Goal: Task Accomplishment & Management: Manage account settings

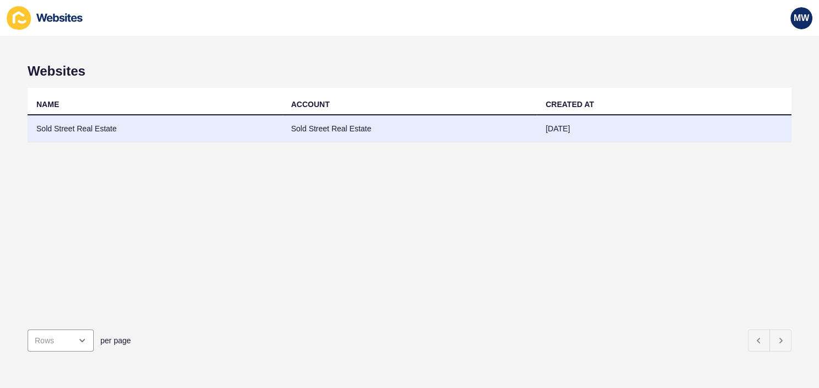
click at [93, 125] on td "Sold Street Real Estate" at bounding box center [155, 128] width 255 height 27
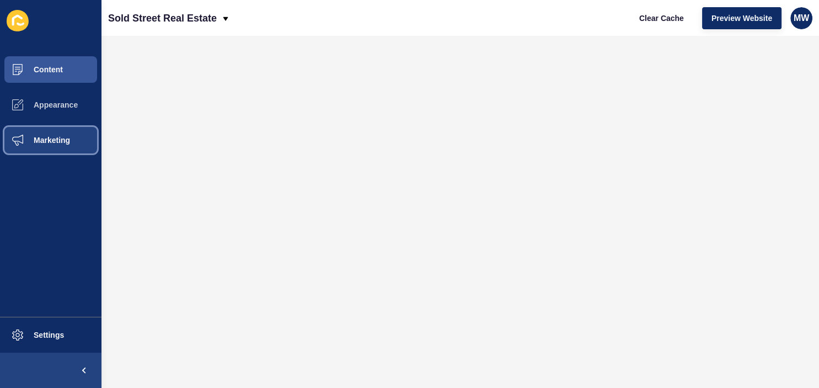
click at [58, 146] on button "Marketing" at bounding box center [50, 139] width 101 height 35
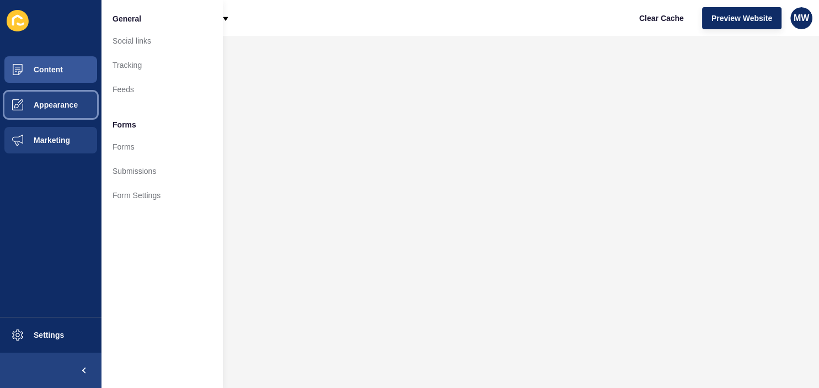
click at [53, 108] on span "Appearance" at bounding box center [37, 104] width 79 height 9
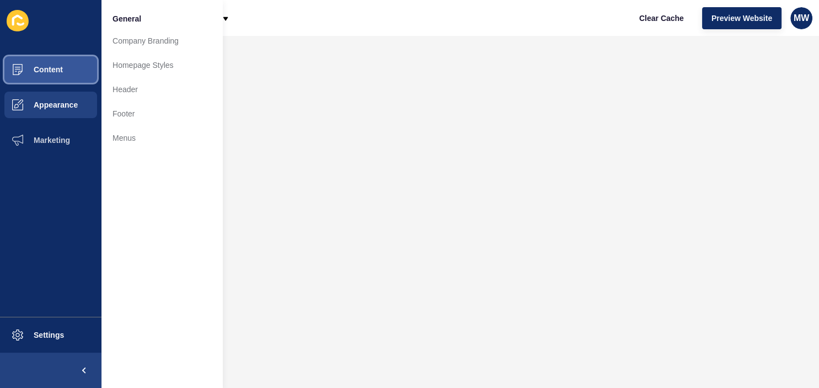
click at [52, 73] on span "Content" at bounding box center [30, 69] width 65 height 9
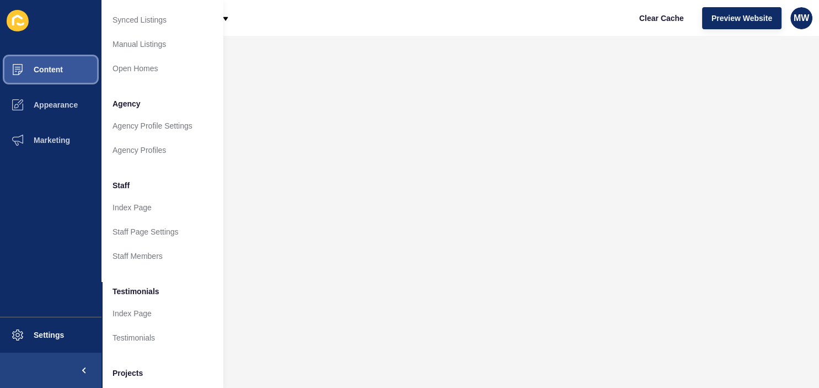
scroll to position [212, 0]
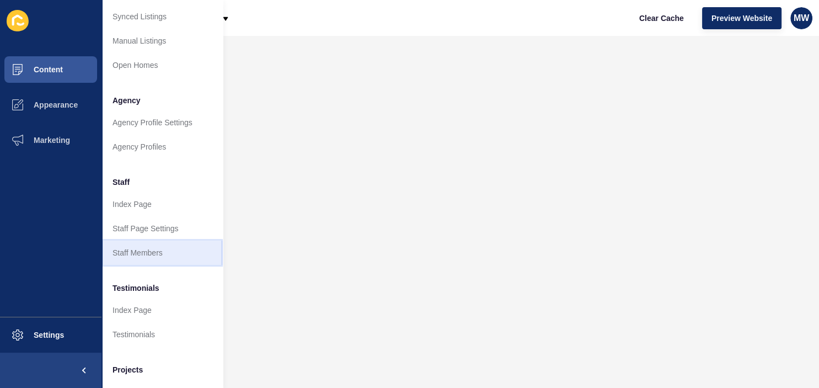
click at [157, 250] on link "Staff Members" at bounding box center [161, 252] width 121 height 24
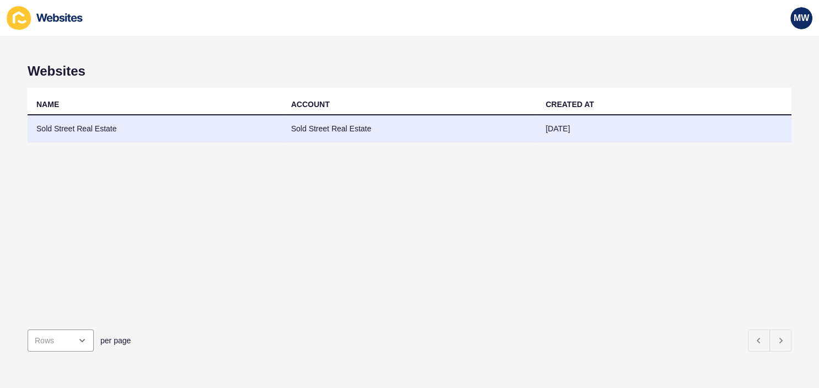
click at [53, 125] on td "Sold Street Real Estate" at bounding box center [155, 128] width 255 height 27
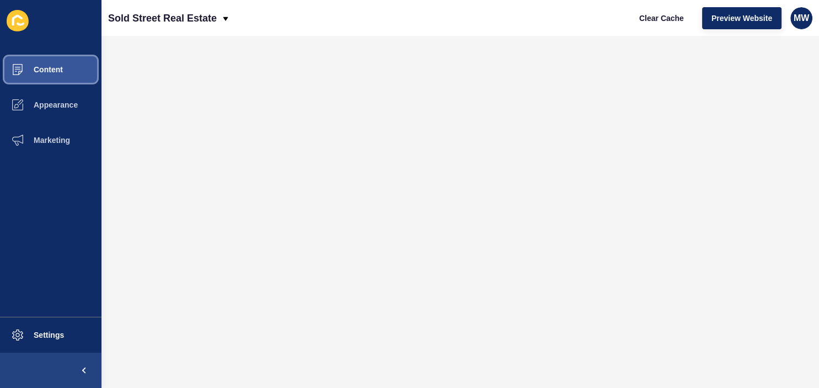
click at [51, 71] on span "Content" at bounding box center [30, 69] width 65 height 9
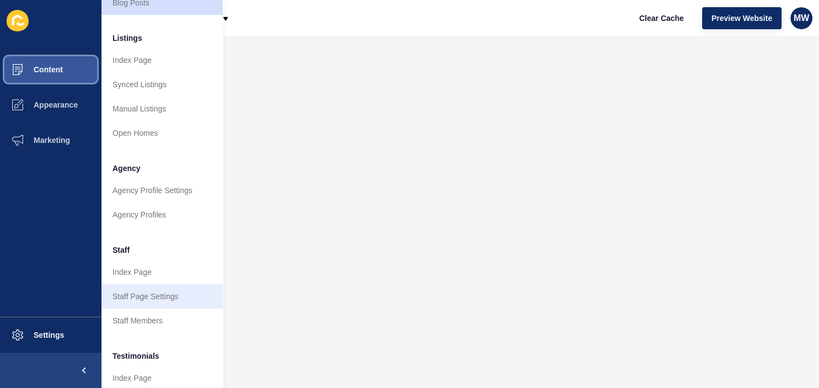
scroll to position [159, 0]
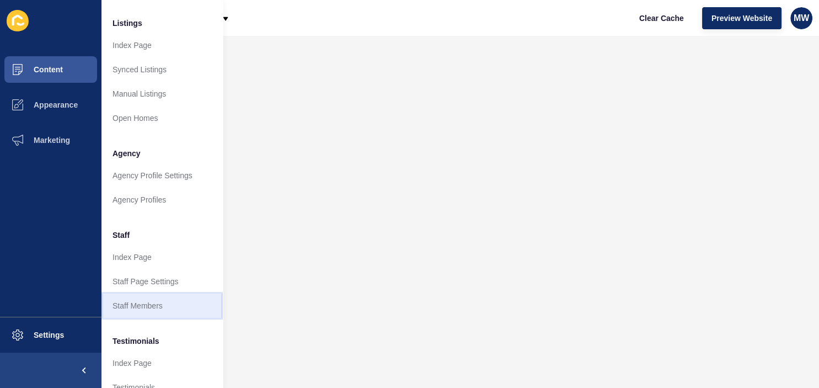
click at [142, 299] on link "Staff Members" at bounding box center [161, 305] width 121 height 24
